Goal: Check status: Check status

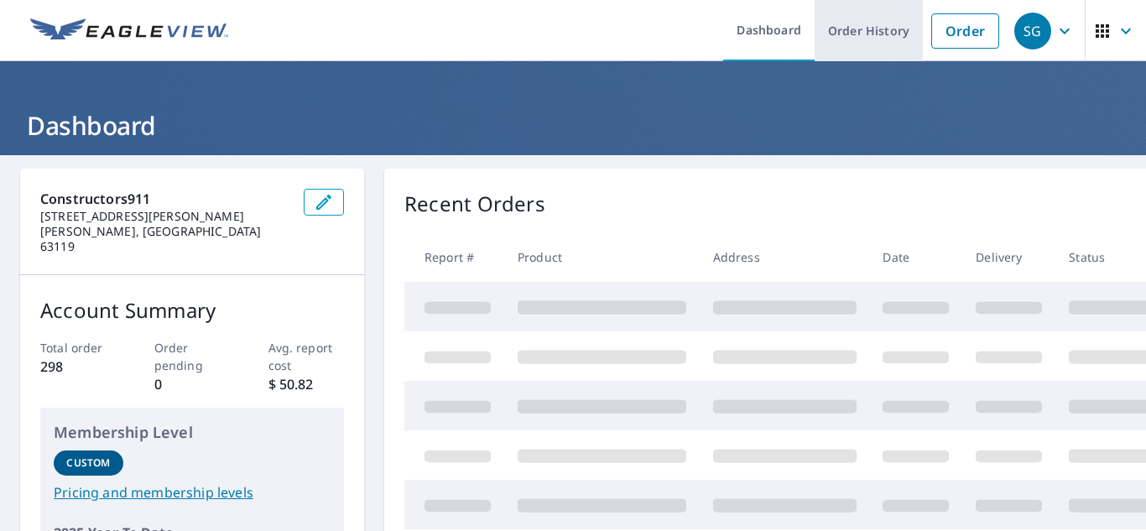
click at [852, 43] on link "Order History" at bounding box center [869, 30] width 108 height 61
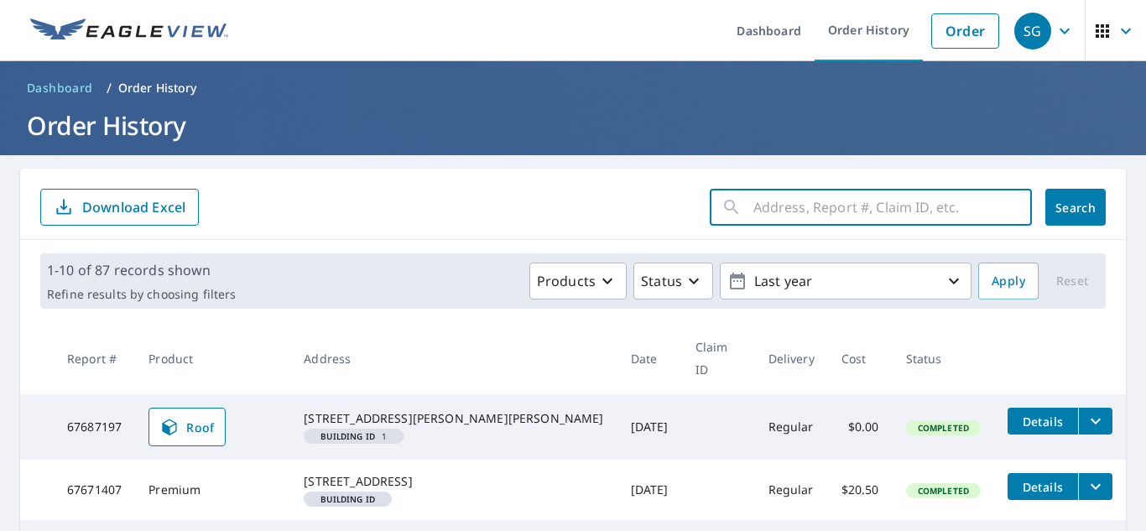
click at [801, 212] on input "text" at bounding box center [892, 207] width 279 height 47
type input "[STREET_ADDRESS]"
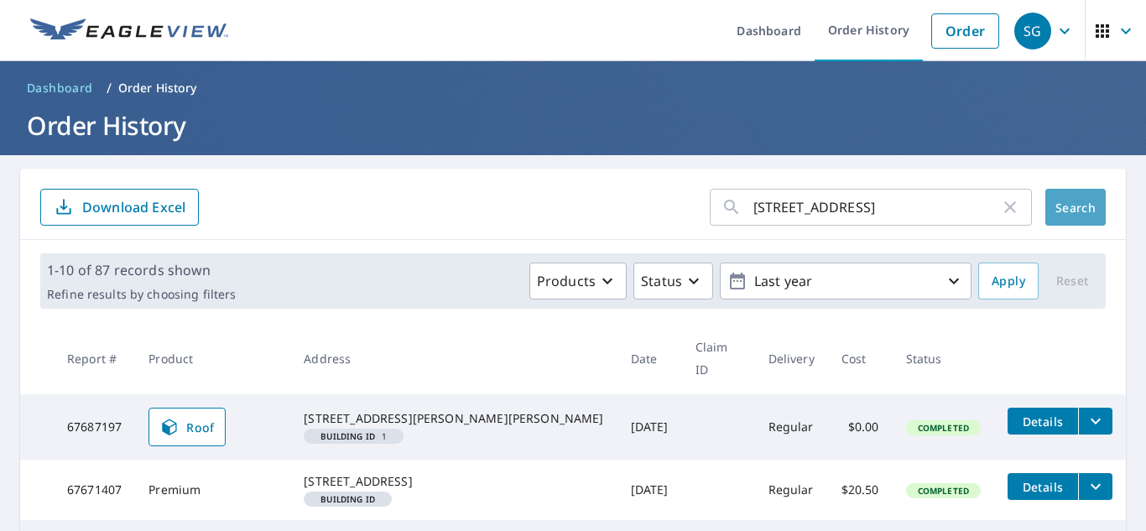
click at [1087, 209] on button "Search" at bounding box center [1075, 207] width 60 height 37
